Goal: Information Seeking & Learning: Learn about a topic

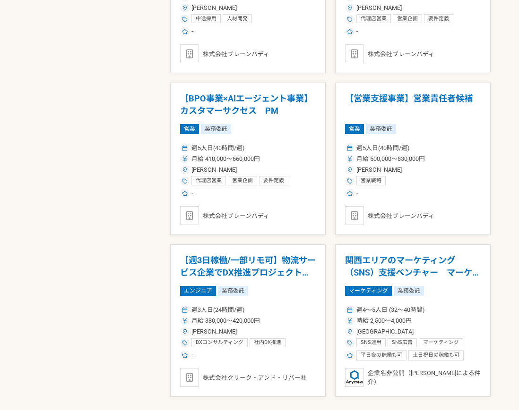
scroll to position [1514, 0]
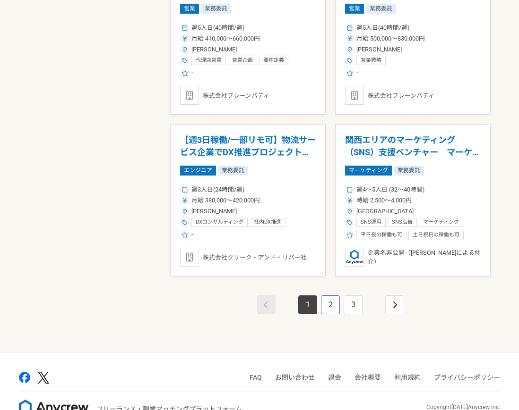
click at [327, 309] on link "2" at bounding box center [330, 305] width 19 height 19
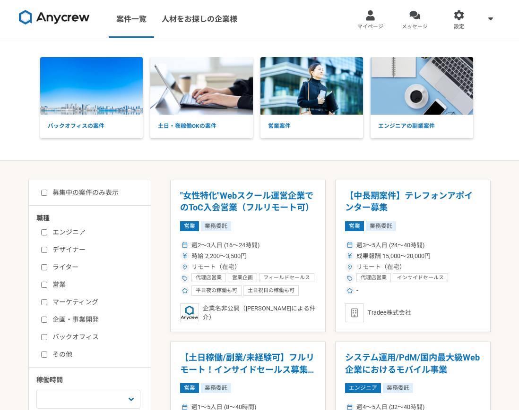
click at [43, 319] on input "企画・事業開発" at bounding box center [44, 320] width 6 height 6
checkbox input "true"
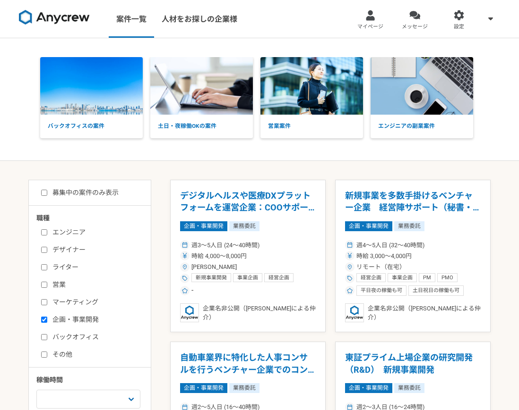
click at [249, 196] on h1 "デジタルヘルスや医療DXプラットフォームを運営企業：COOサポート（事業企画）" at bounding box center [248, 202] width 136 height 24
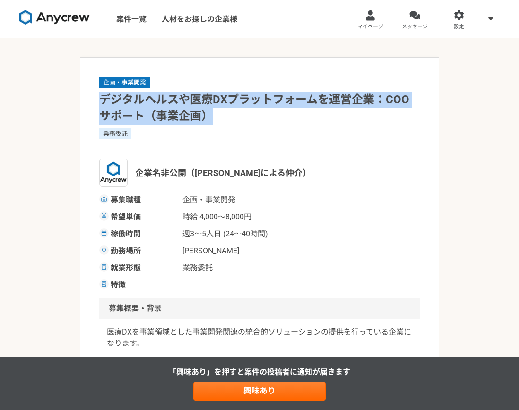
drag, startPoint x: 104, startPoint y: 99, endPoint x: 246, endPoint y: 118, distance: 142.9
click at [246, 118] on h1 "デジタルヘルスや医療DXプラットフォームを運営企業：COOサポート（事業企画）" at bounding box center [259, 108] width 320 height 33
copy h1 "デジタルヘルスや医療DXプラットフォームを運営企業：COOサポート（事業企画）"
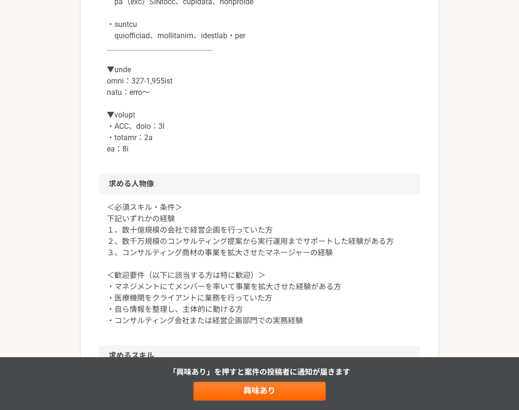
scroll to position [571, 0]
